Goal: Find specific page/section: Find specific page/section

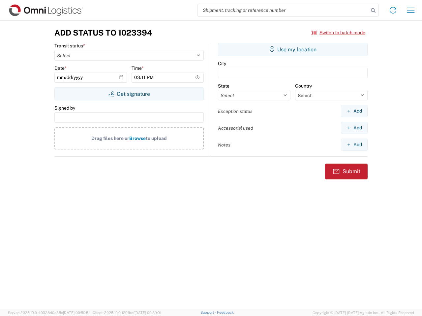
click at [283, 10] on input "search" at bounding box center [283, 10] width 171 height 13
click at [373, 11] on icon at bounding box center [372, 10] width 9 height 9
click at [393, 10] on icon at bounding box center [392, 10] width 11 height 11
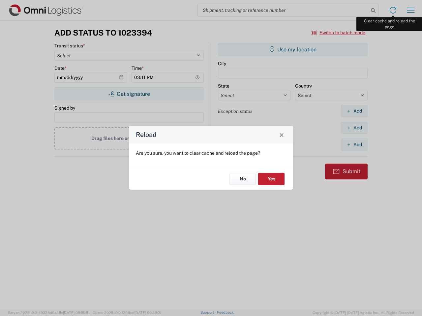
click at [410, 10] on div "Reload Are you sure, you want to clear cache and reload the page? No Yes" at bounding box center [211, 158] width 422 height 316
click at [338, 33] on div "Reload Are you sure, you want to clear cache and reload the page? No Yes" at bounding box center [211, 158] width 422 height 316
click at [129, 94] on div "Reload Are you sure, you want to clear cache and reload the page? No Yes" at bounding box center [211, 158] width 422 height 316
click at [293, 49] on div "Reload Are you sure, you want to clear cache and reload the page? No Yes" at bounding box center [211, 158] width 422 height 316
click at [354, 111] on div "Reload Are you sure, you want to clear cache and reload the page? No Yes" at bounding box center [211, 158] width 422 height 316
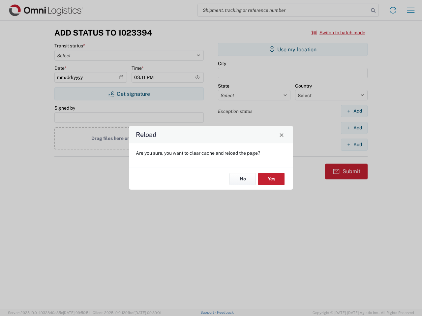
click at [354, 128] on div "Reload Are you sure, you want to clear cache and reload the page? No Yes" at bounding box center [211, 158] width 422 height 316
click at [354, 145] on div "Reload Are you sure, you want to clear cache and reload the page? No Yes" at bounding box center [211, 158] width 422 height 316
